Goal: Check status: Check status

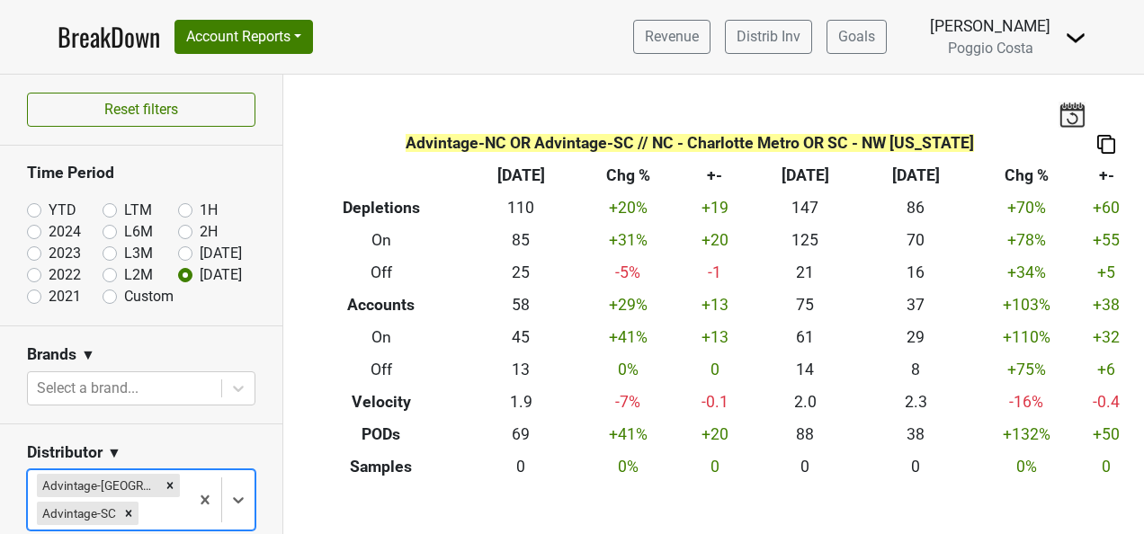
scroll to position [360, 0]
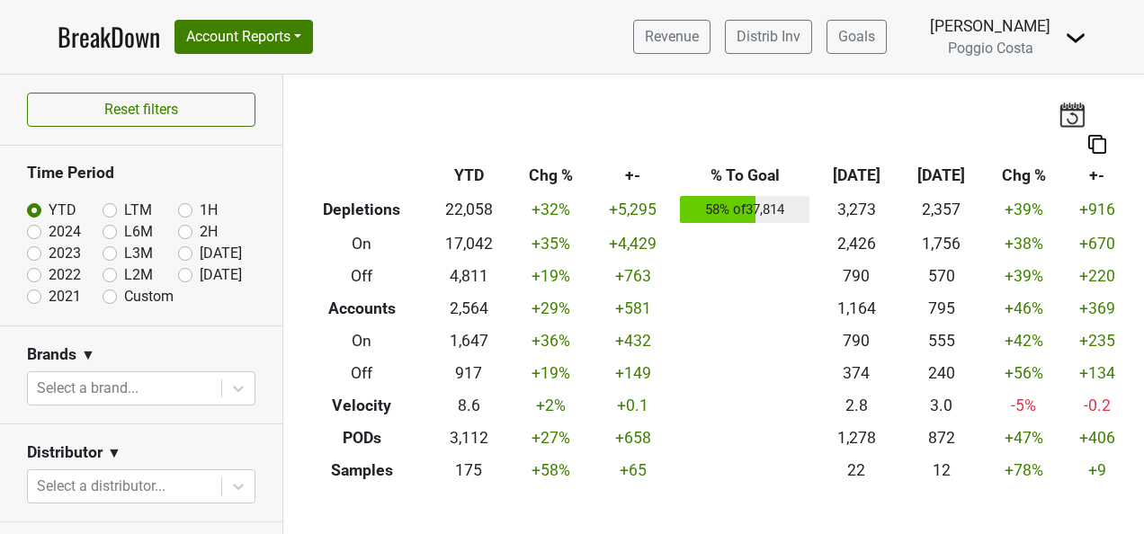
click at [200, 273] on label "[DATE]" at bounding box center [221, 275] width 42 height 22
click at [178, 273] on input "[DATE]" at bounding box center [214, 273] width 72 height 18
radio input "true"
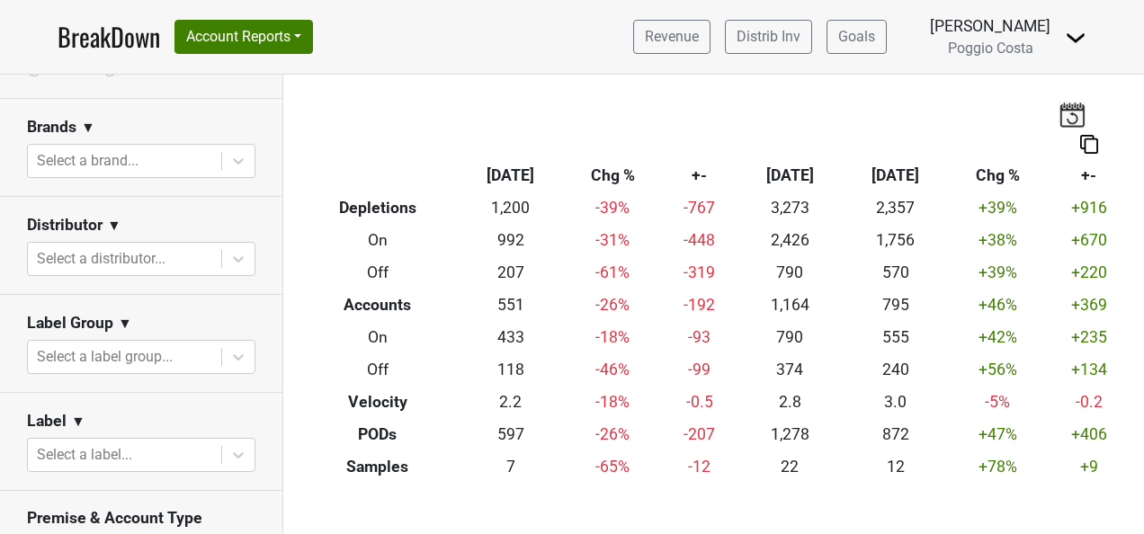
scroll to position [270, 0]
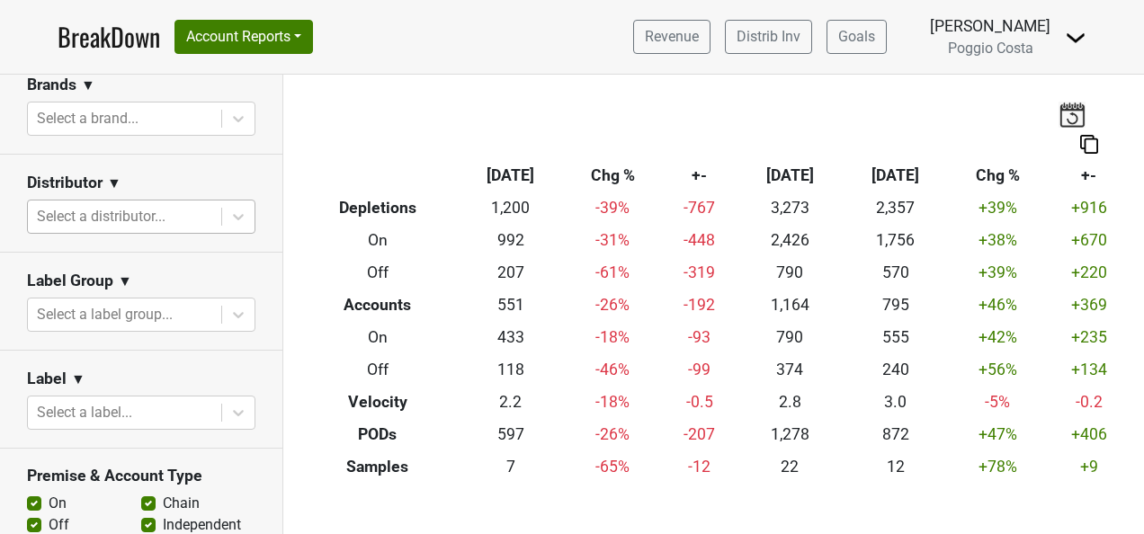
click at [175, 209] on div at bounding box center [124, 216] width 175 height 25
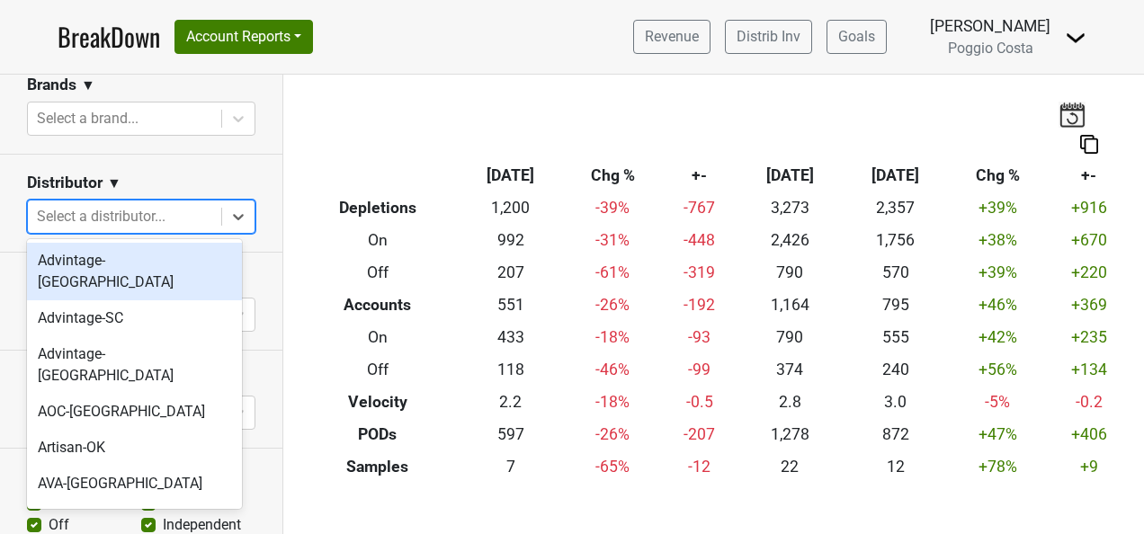
click at [175, 254] on div "Advintage-[GEOGRAPHIC_DATA]" at bounding box center [134, 272] width 215 height 58
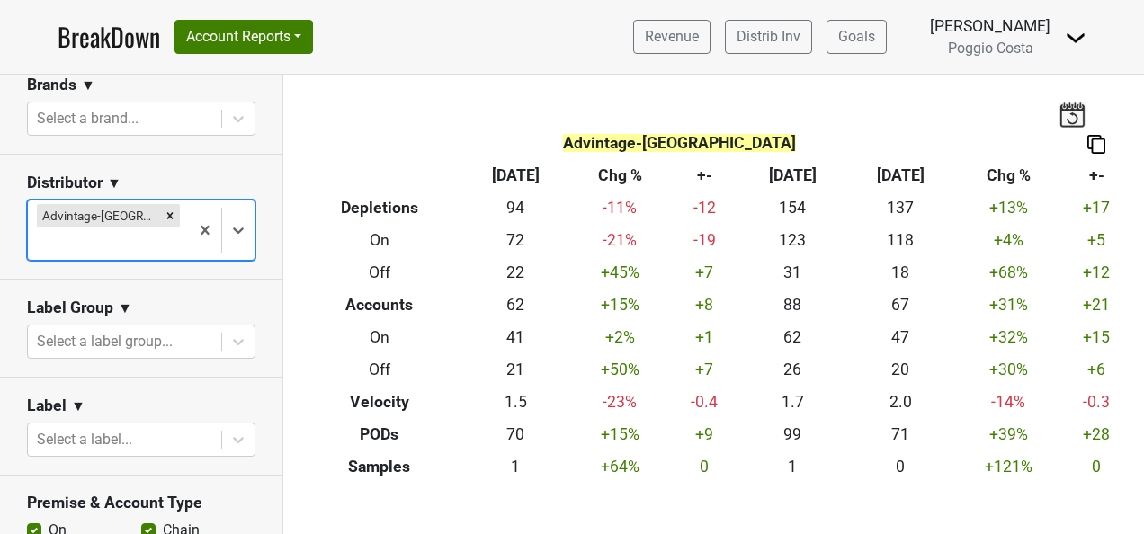
click at [173, 214] on div "Advintage-[GEOGRAPHIC_DATA]" at bounding box center [108, 230] width 161 height 59
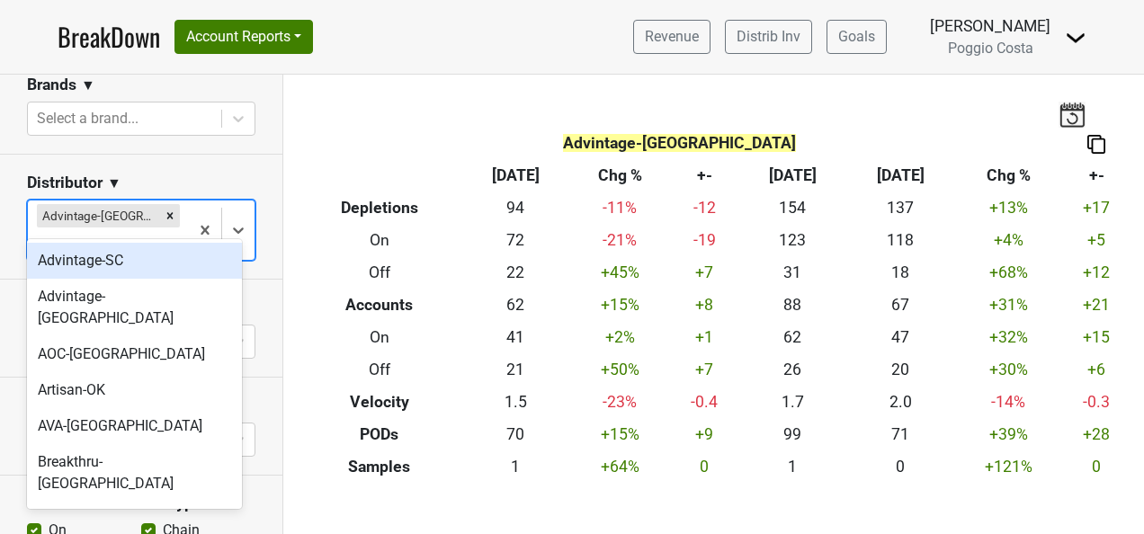
click at [164, 251] on div "Advintage-SC" at bounding box center [134, 261] width 215 height 36
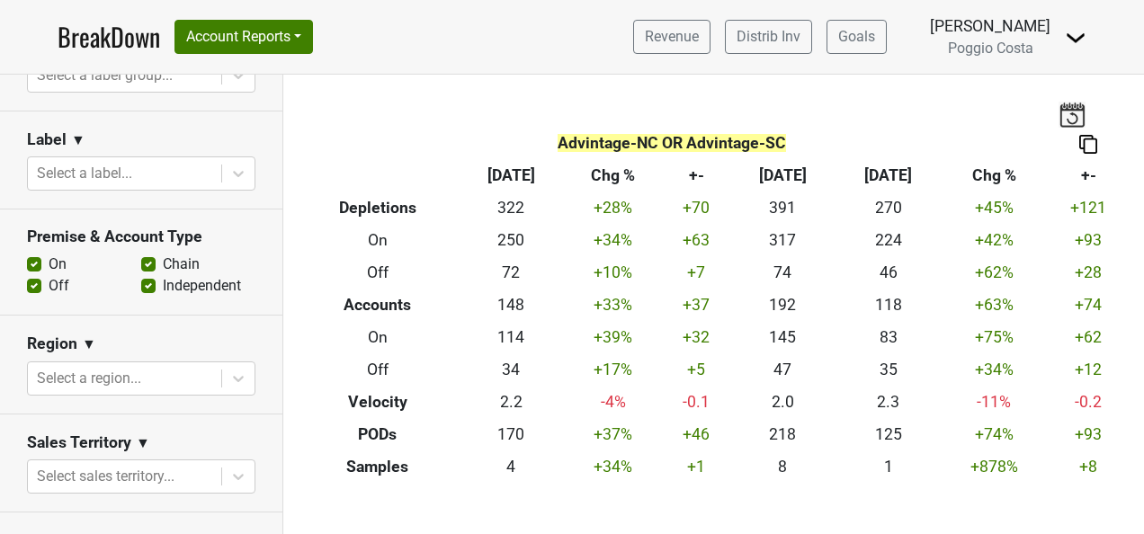
scroll to position [630, 0]
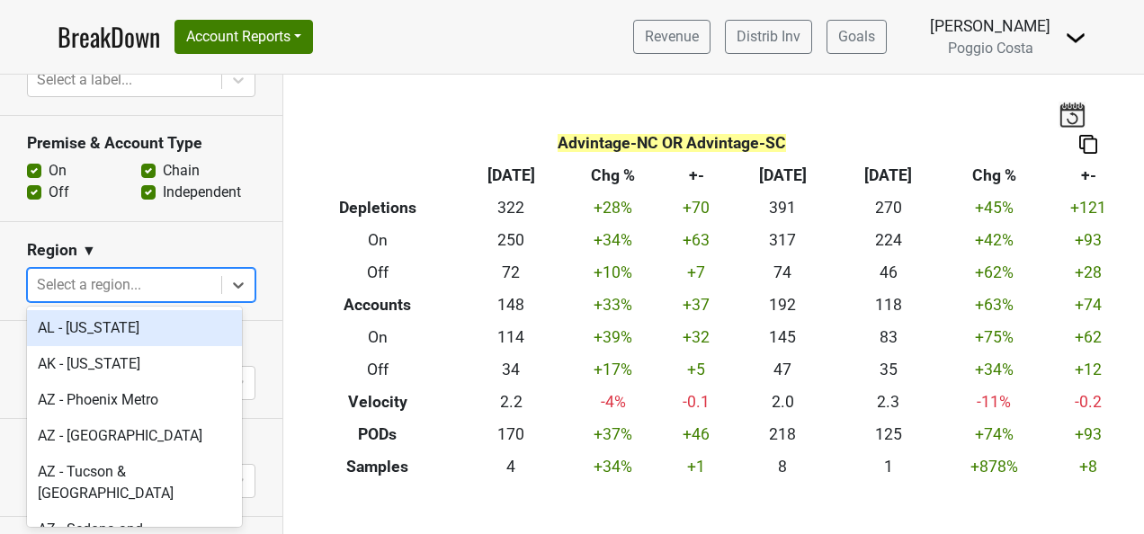
click at [165, 286] on div at bounding box center [124, 285] width 175 height 25
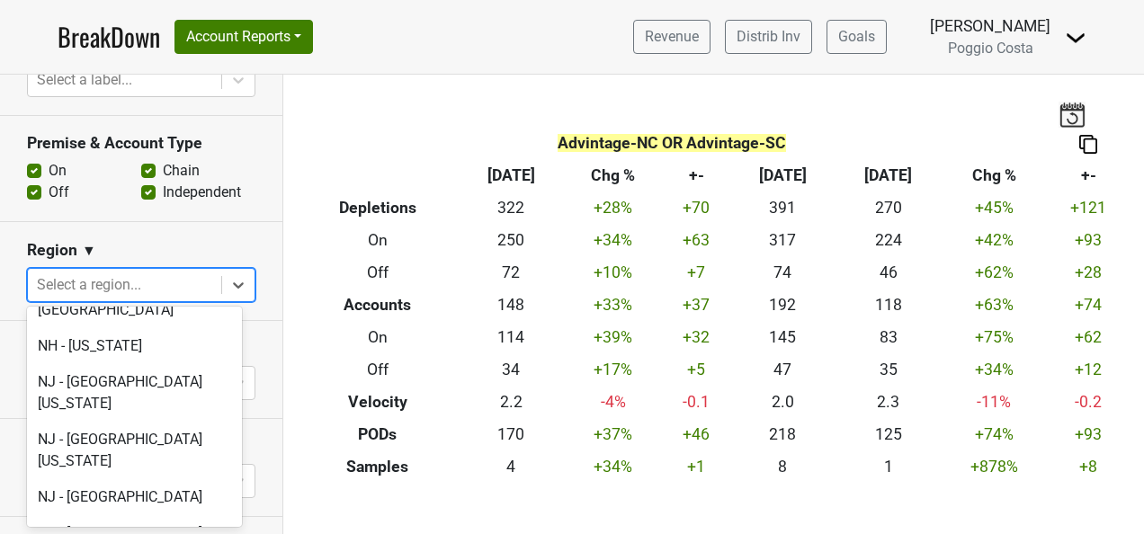
scroll to position [3778, 0]
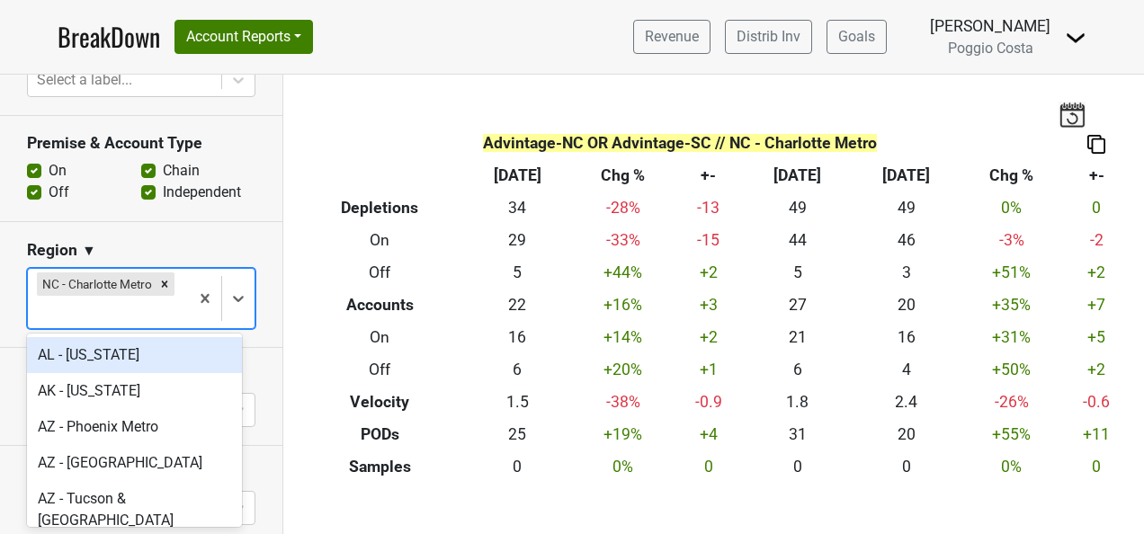
click at [146, 309] on div at bounding box center [108, 312] width 143 height 25
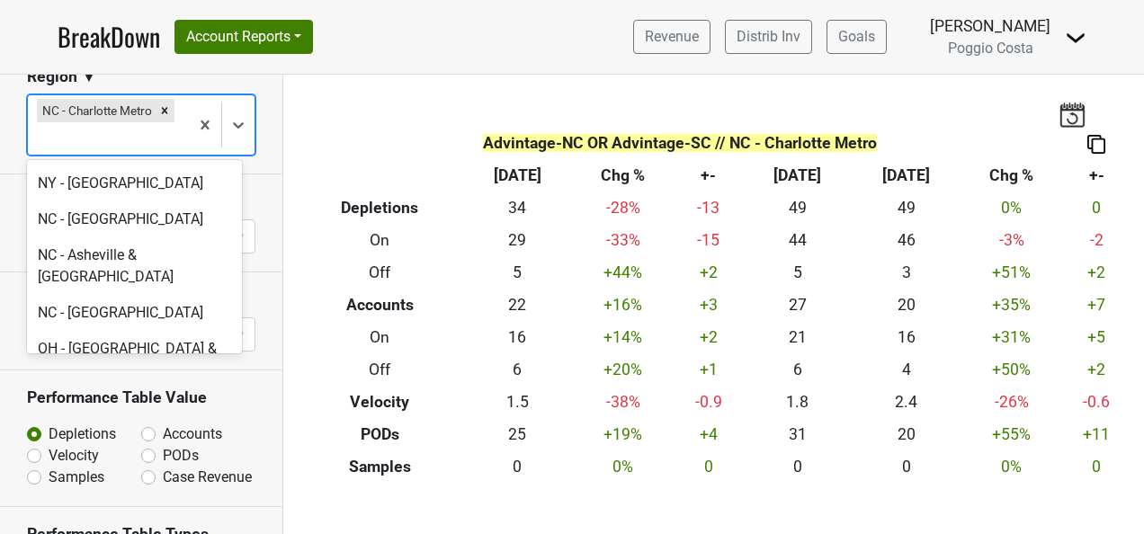
scroll to position [4408, 0]
